Goal: Information Seeking & Learning: Understand process/instructions

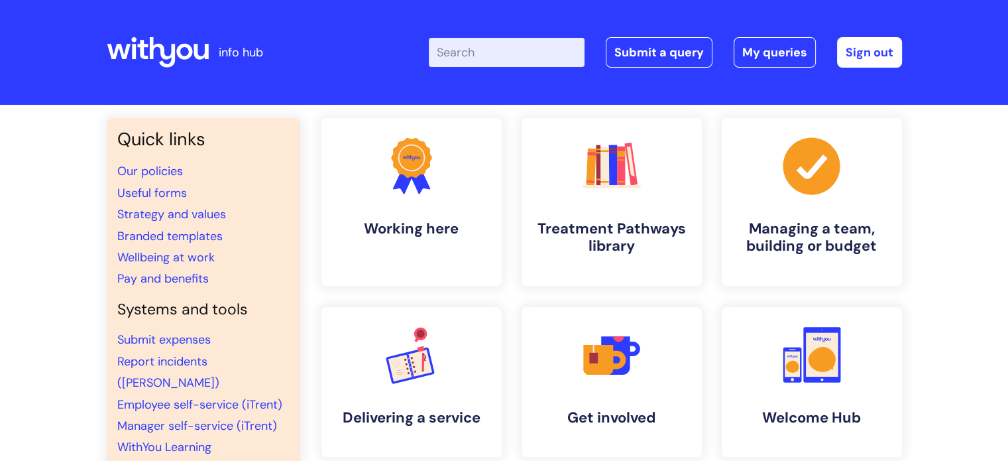
click at [493, 52] on input "Enter your search term here..." at bounding box center [507, 52] width 156 height 29
type input "mfa"
click button "Search" at bounding box center [0, 0] width 0 height 0
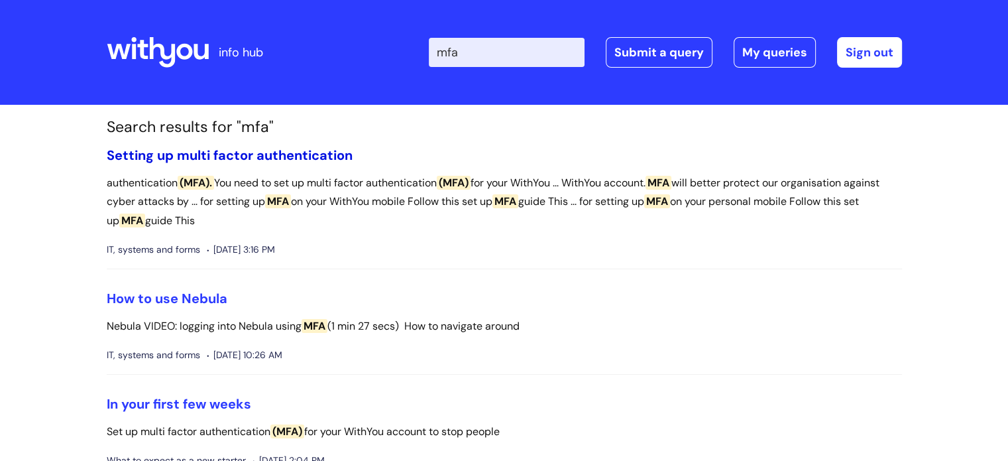
click at [237, 157] on link "Setting up multi factor authentication" at bounding box center [230, 154] width 246 height 17
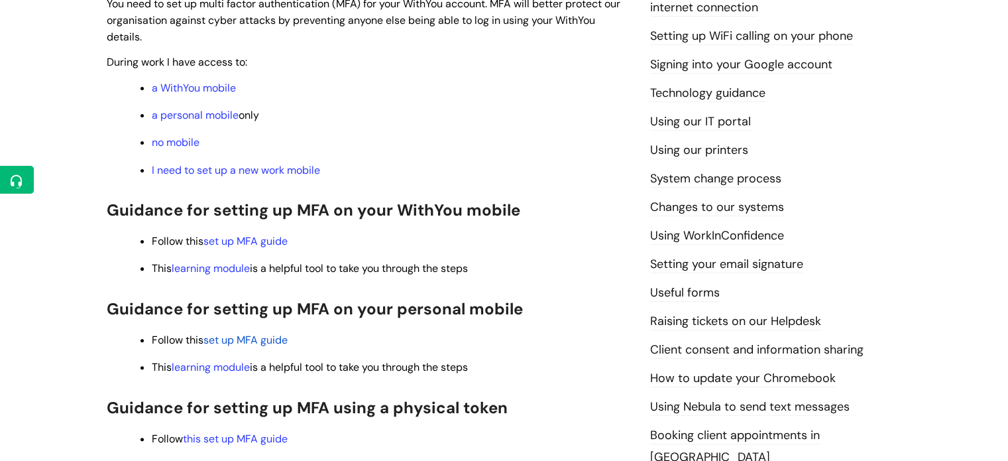
scroll to position [363, 0]
click at [255, 241] on link "set up MFA guide" at bounding box center [245, 240] width 84 height 14
